Goal: Transaction & Acquisition: Subscribe to service/newsletter

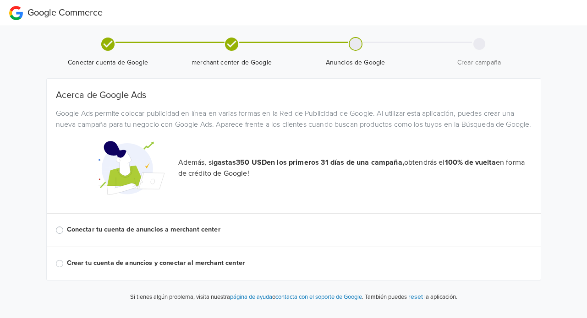
scroll to position [2, 0]
click at [354, 43] on div at bounding box center [355, 44] width 12 height 12
click at [174, 235] on label "Conectar tu cuenta de anuncios a merchant center" at bounding box center [299, 230] width 464 height 10
click at [0, 0] on input "Conectar tu cuenta de anuncios a merchant center" at bounding box center [0, 0] width 0 height 0
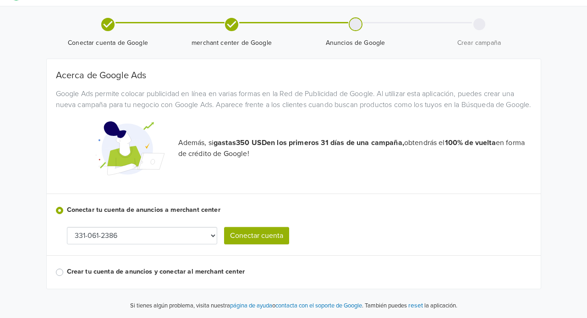
scroll to position [30, 0]
click at [196, 231] on select "331-061-2386 [PHONE_NUMBER]" at bounding box center [142, 235] width 150 height 17
drag, startPoint x: 180, startPoint y: 234, endPoint x: 178, endPoint y: 238, distance: 5.0
click at [180, 234] on select "331-061-2386 [PHONE_NUMBER]" at bounding box center [142, 235] width 150 height 17
select select "7952360331"
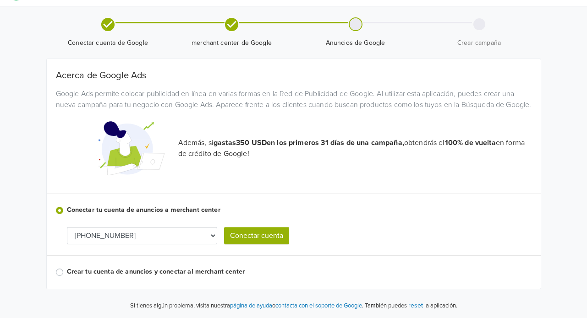
click at [247, 237] on button "Conectar cuenta" at bounding box center [256, 235] width 65 height 17
select select "7952360331"
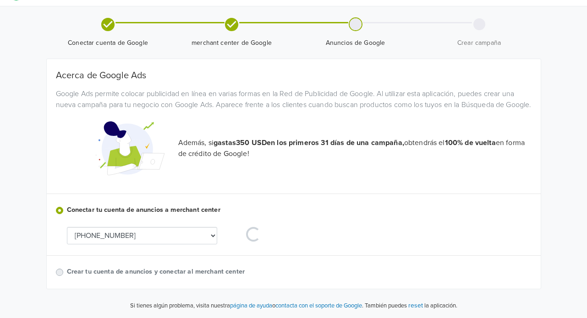
scroll to position [0, 0]
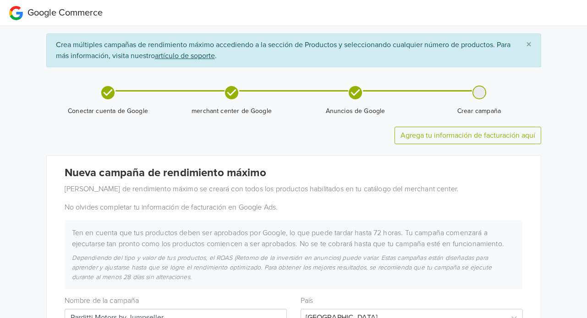
click at [529, 47] on span "×" at bounding box center [528, 44] width 5 height 13
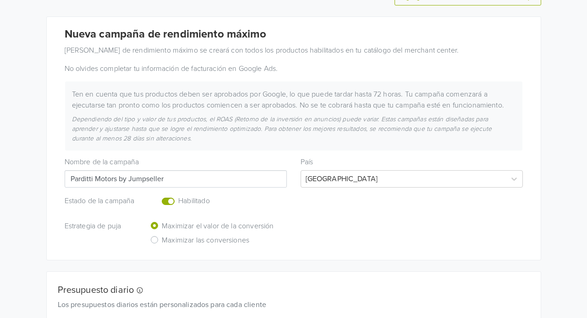
scroll to position [92, 0]
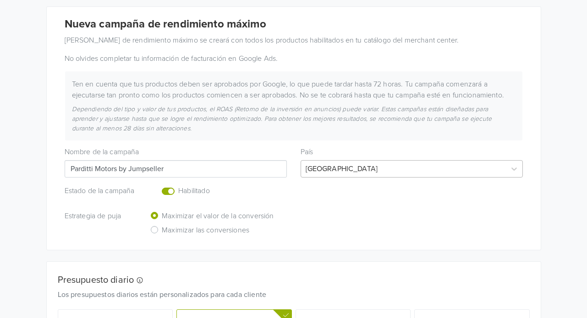
click at [324, 179] on div "Nueva [PERSON_NAME] de rendimiento máximo [PERSON_NAME] de rendimiento máximo s…" at bounding box center [294, 128] width 494 height 243
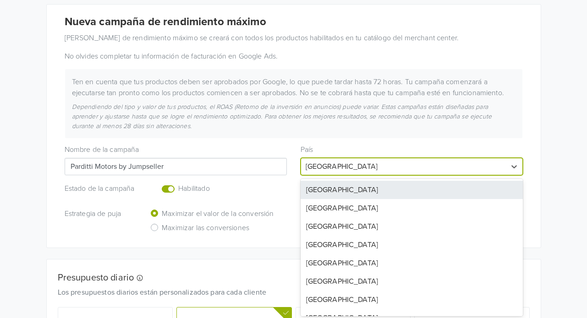
scroll to position [104, 0]
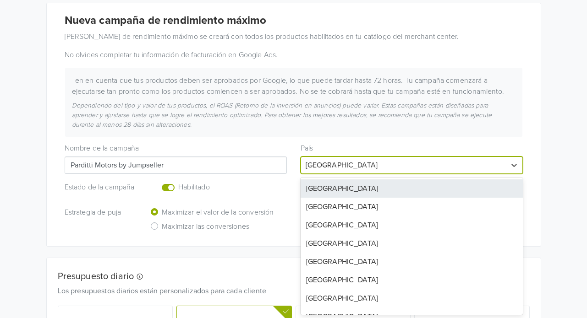
click at [444, 141] on div "Nombre de la [PERSON_NAME] Parditti Motors by Jumpseller País 89 results availa…" at bounding box center [294, 155] width 472 height 37
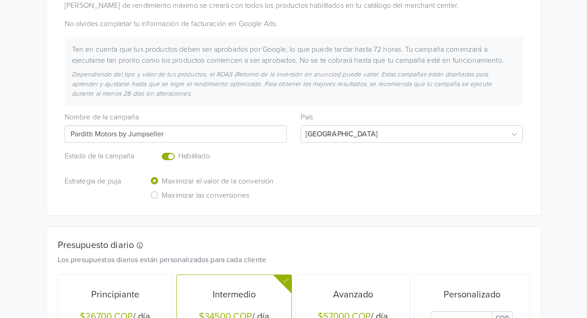
scroll to position [150, 0]
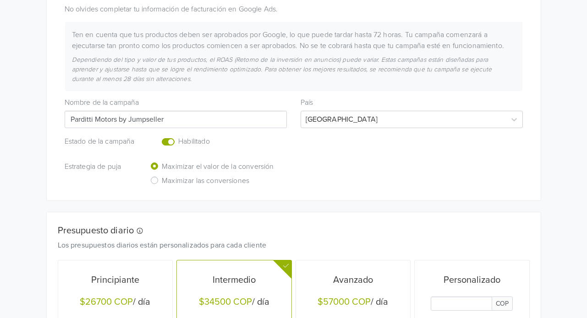
click at [158, 180] on div "Maximizar las conversiones" at bounding box center [212, 182] width 123 height 14
click at [162, 181] on label "Maximizar las conversiones" at bounding box center [205, 182] width 87 height 14
click at [0, 0] on input "Maximizar las conversiones" at bounding box center [0, 0] width 0 height 0
click at [162, 165] on label "Maximizar el valor de la conversión" at bounding box center [218, 168] width 112 height 14
click at [0, 0] on input "Maximizar el valor de la conversión" at bounding box center [0, 0] width 0 height 0
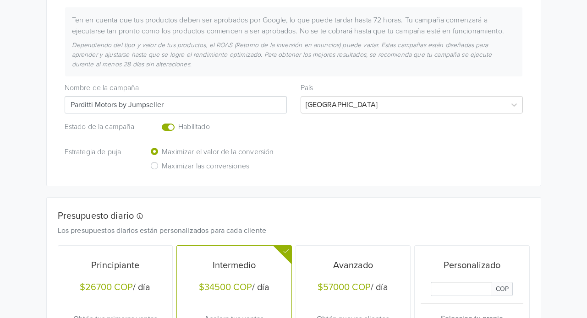
scroll to position [241, 0]
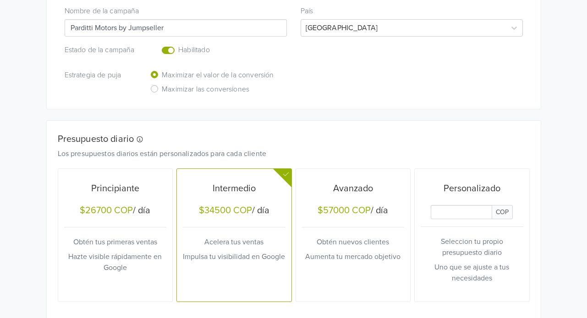
click at [145, 260] on p "Hazte visible rápidamente en Google" at bounding box center [115, 262] width 103 height 22
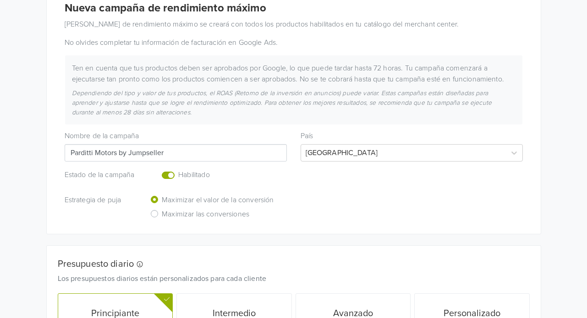
scroll to position [0, 0]
